Goal: Transaction & Acquisition: Subscribe to service/newsletter

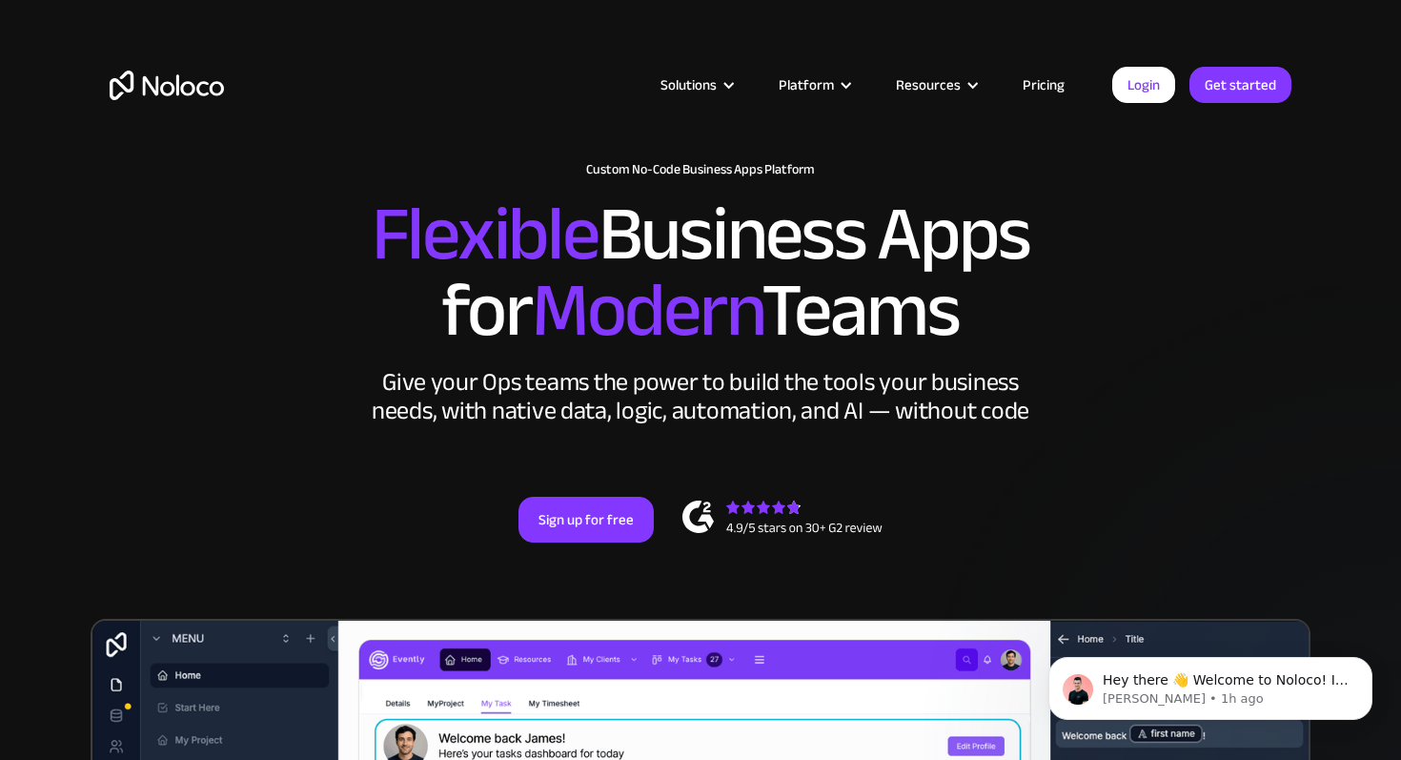
click at [1049, 86] on link "Pricing" at bounding box center [1044, 84] width 90 height 25
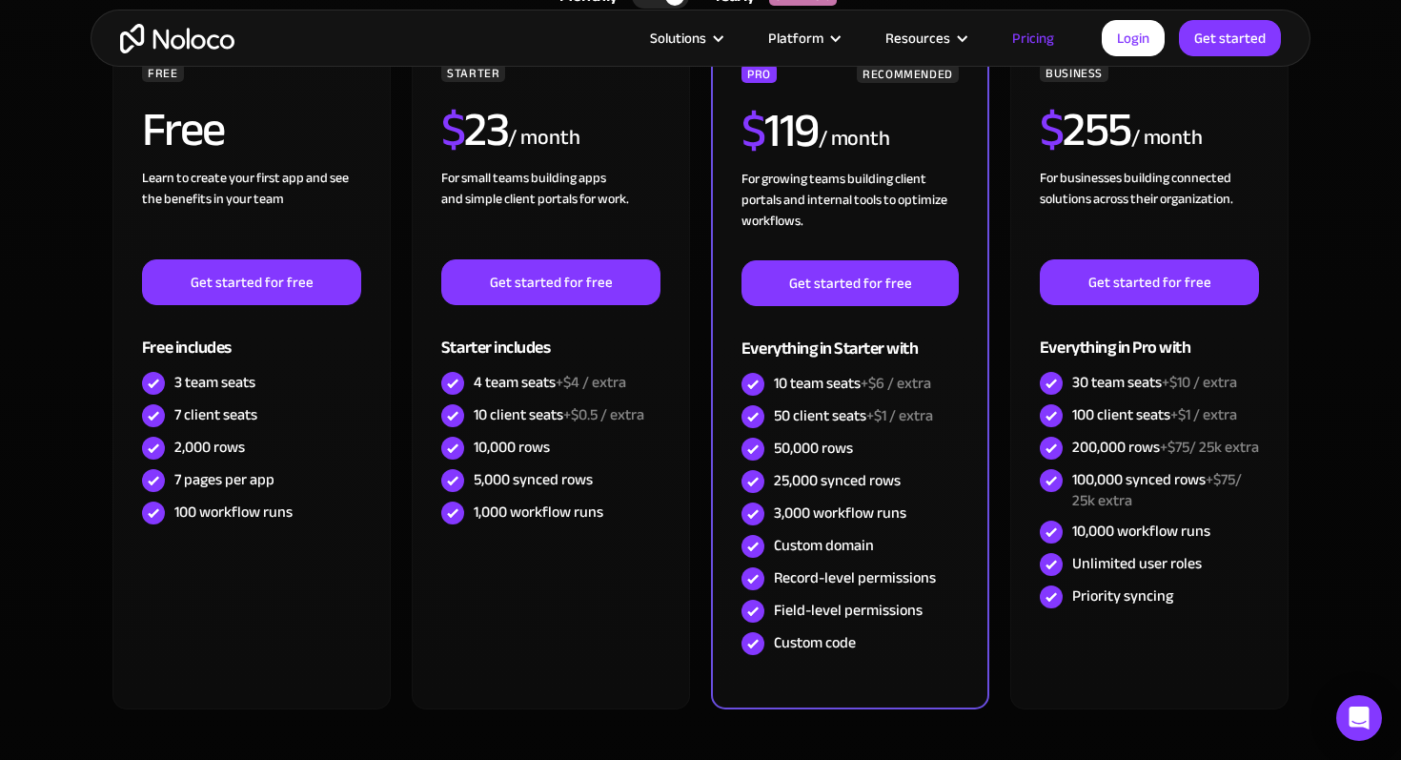
scroll to position [475, 0]
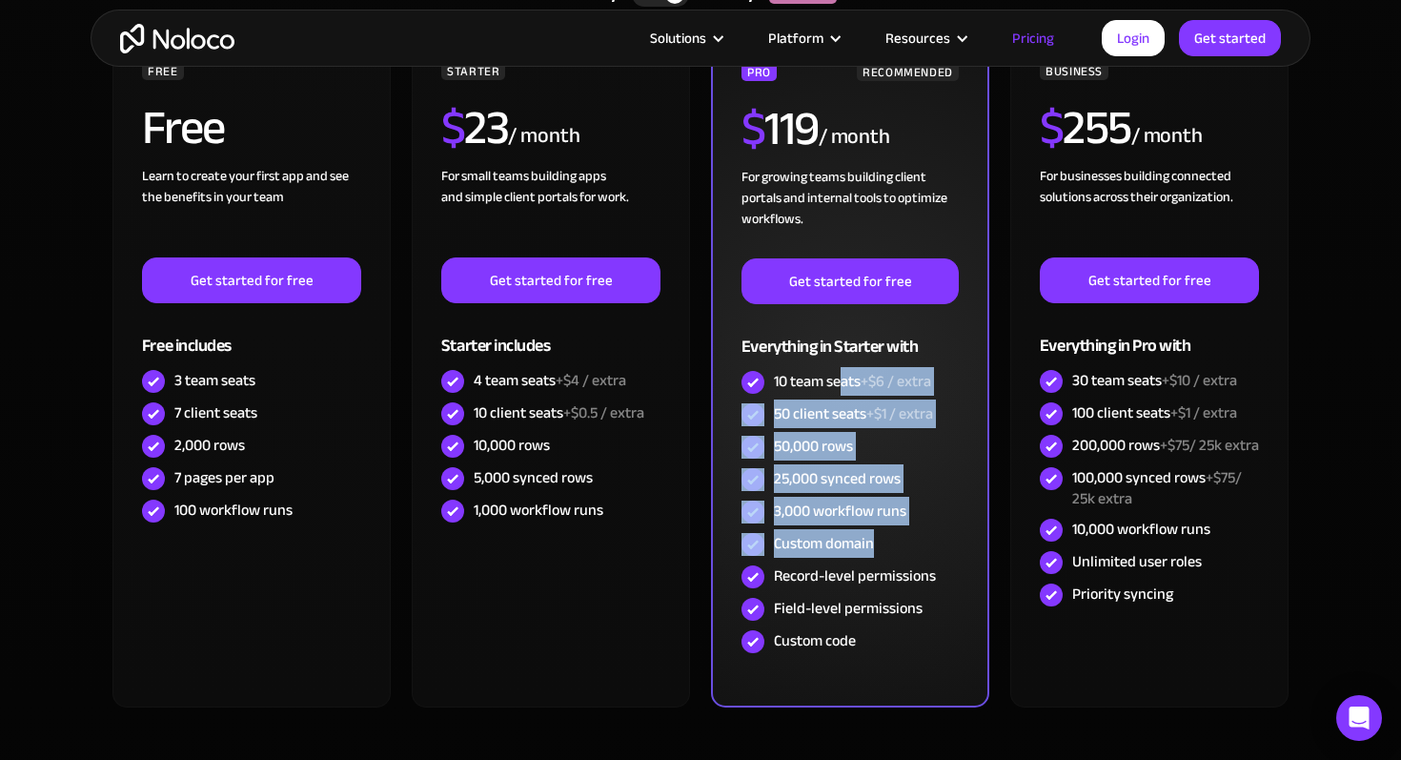
drag, startPoint x: 839, startPoint y: 377, endPoint x: 811, endPoint y: 558, distance: 183.2
click at [811, 558] on div "PRO RECOMMENDED $ 119 / month For growing teams building client portals and int…" at bounding box center [850, 360] width 217 height 596
click at [811, 558] on div "Custom domain" at bounding box center [850, 544] width 217 height 32
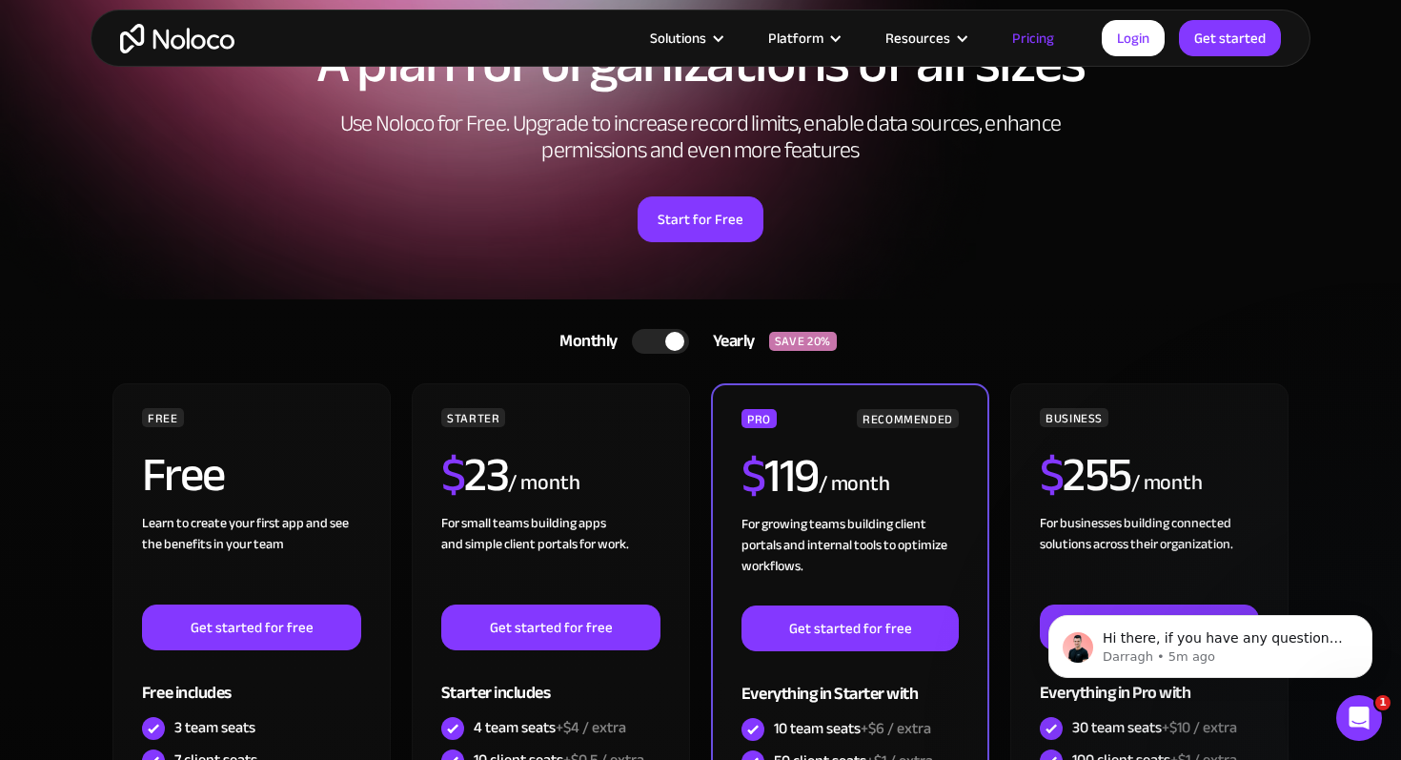
scroll to position [0, 0]
